Goal: Task Accomplishment & Management: Use online tool/utility

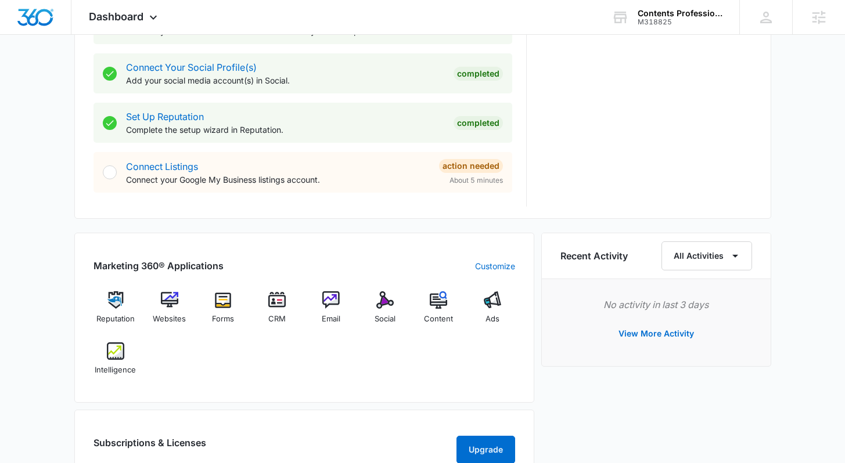
scroll to position [524, 0]
click at [380, 303] on img at bounding box center [384, 300] width 17 height 17
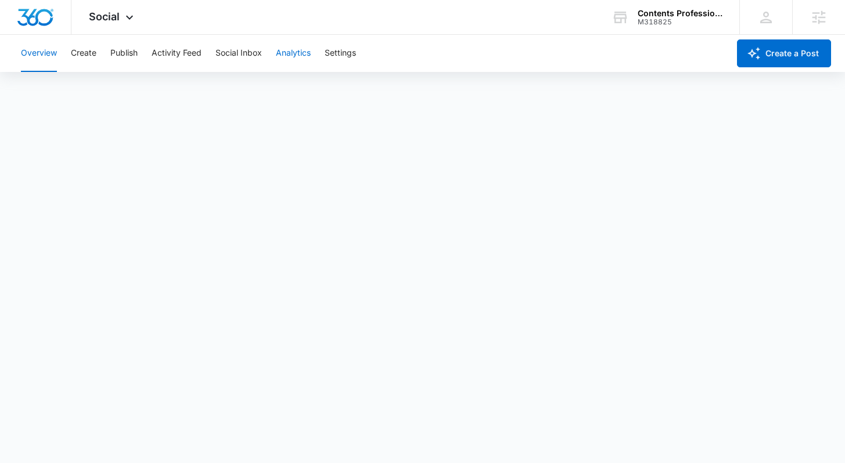
click at [305, 57] on button "Analytics" at bounding box center [293, 53] width 35 height 37
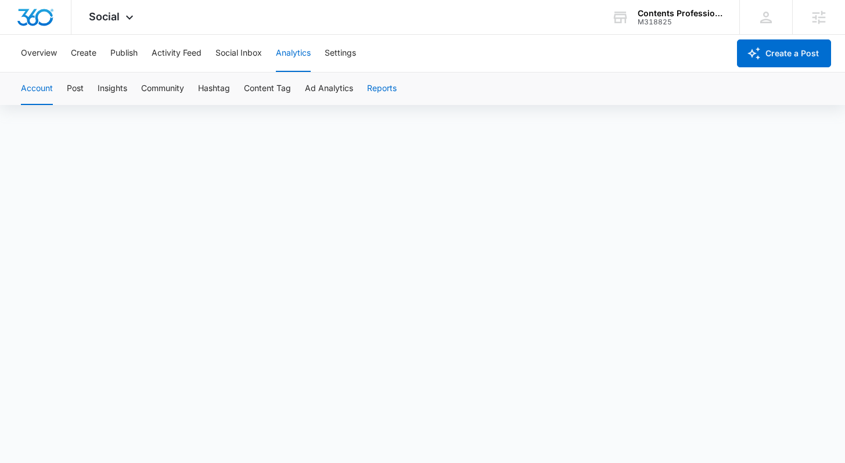
click at [383, 91] on button "Reports" at bounding box center [382, 89] width 30 height 33
